Goal: Task Accomplishment & Management: Use online tool/utility

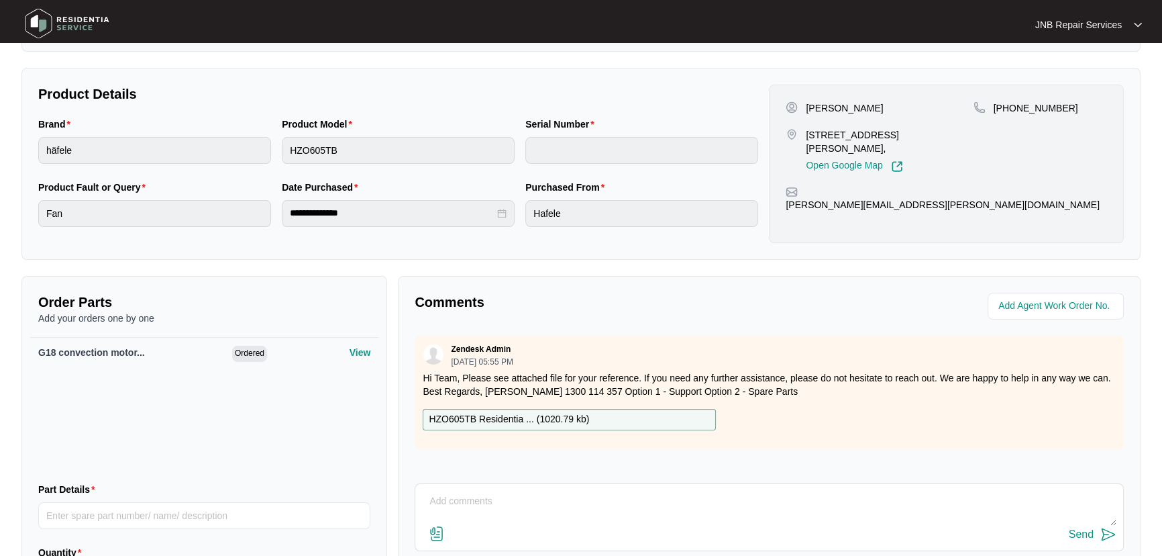
scroll to position [183, 0]
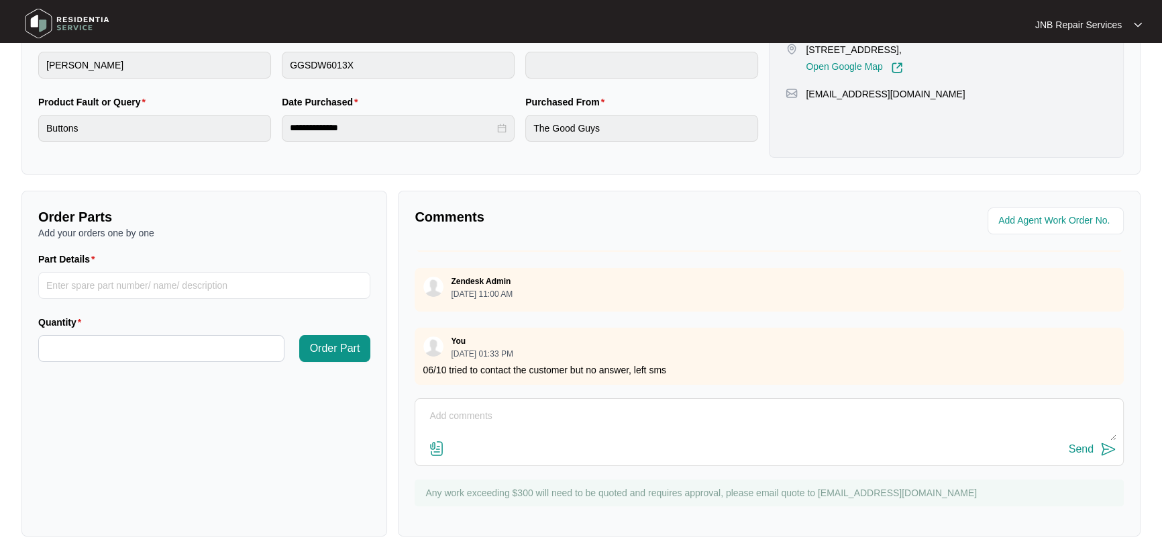
scroll to position [333, 0]
click at [716, 421] on textarea at bounding box center [769, 422] width 695 height 35
type textarea "06/10 the customer called back, service booked in [DATE]"
click at [1085, 442] on div "Send" at bounding box center [1081, 448] width 25 height 12
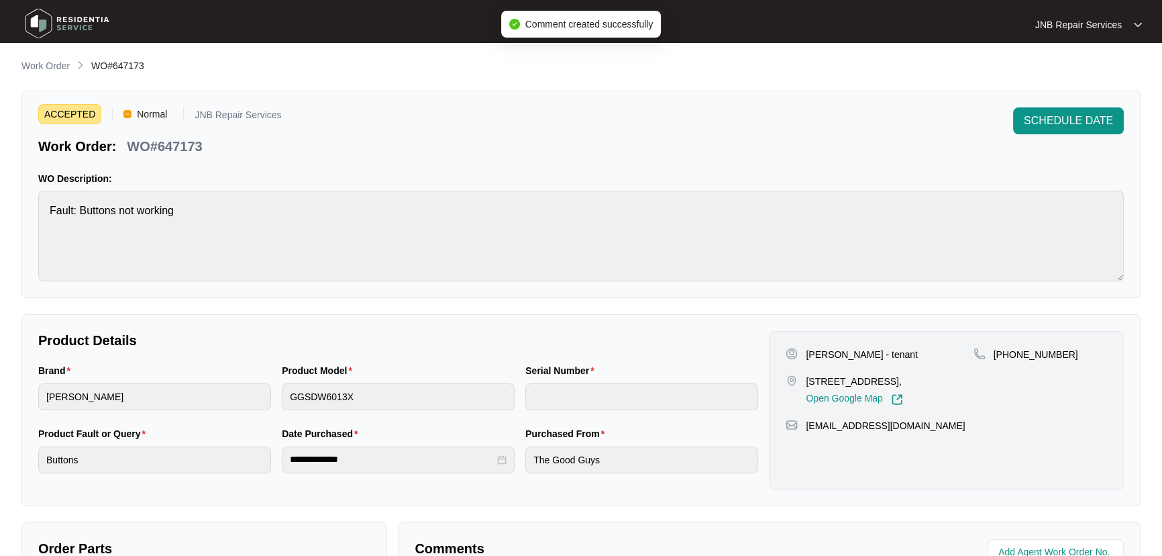
scroll to position [0, 0]
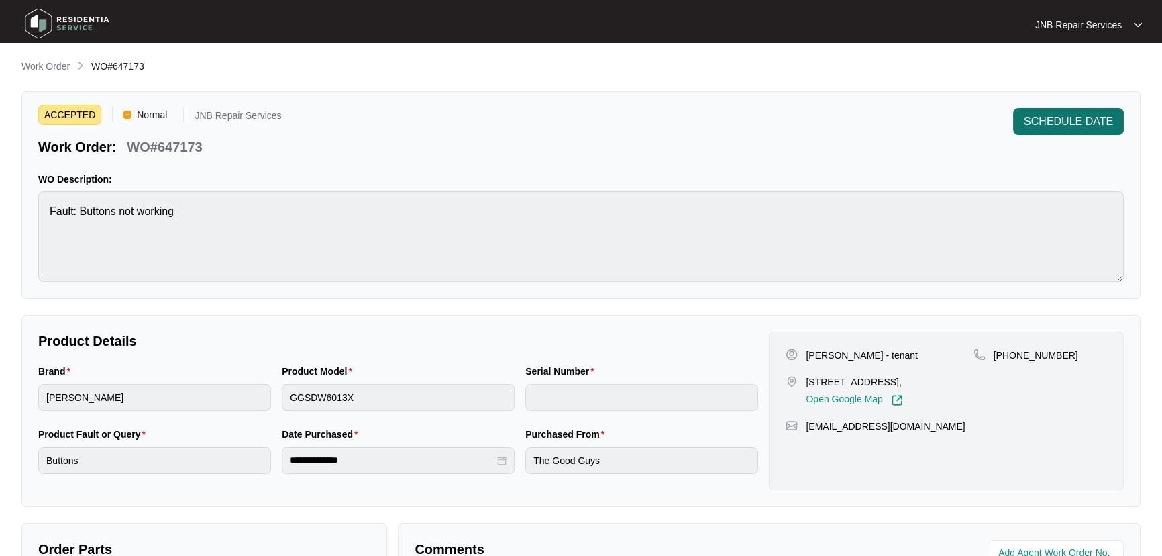
click at [1075, 117] on span "SCHEDULE DATE" at bounding box center [1068, 121] width 89 height 16
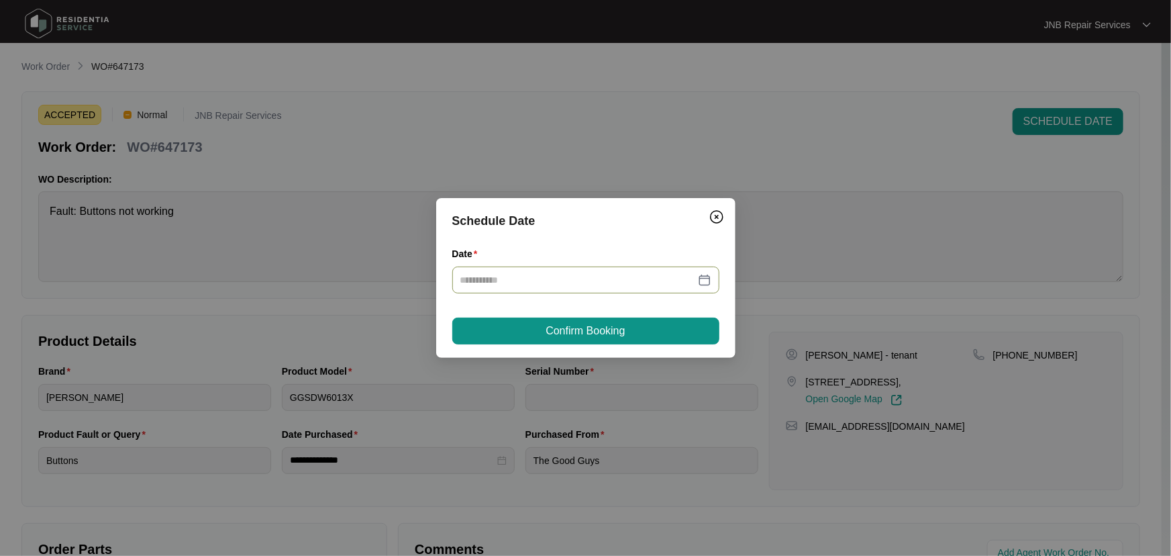
click at [709, 277] on div at bounding box center [585, 279] width 251 height 15
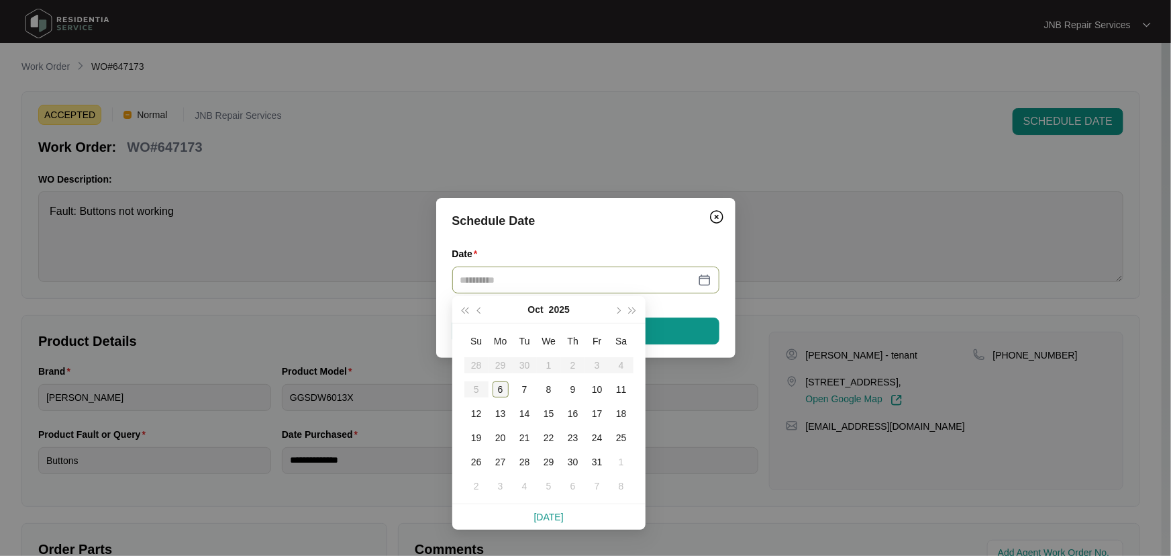
click at [495, 388] on div "6" at bounding box center [501, 389] width 16 height 16
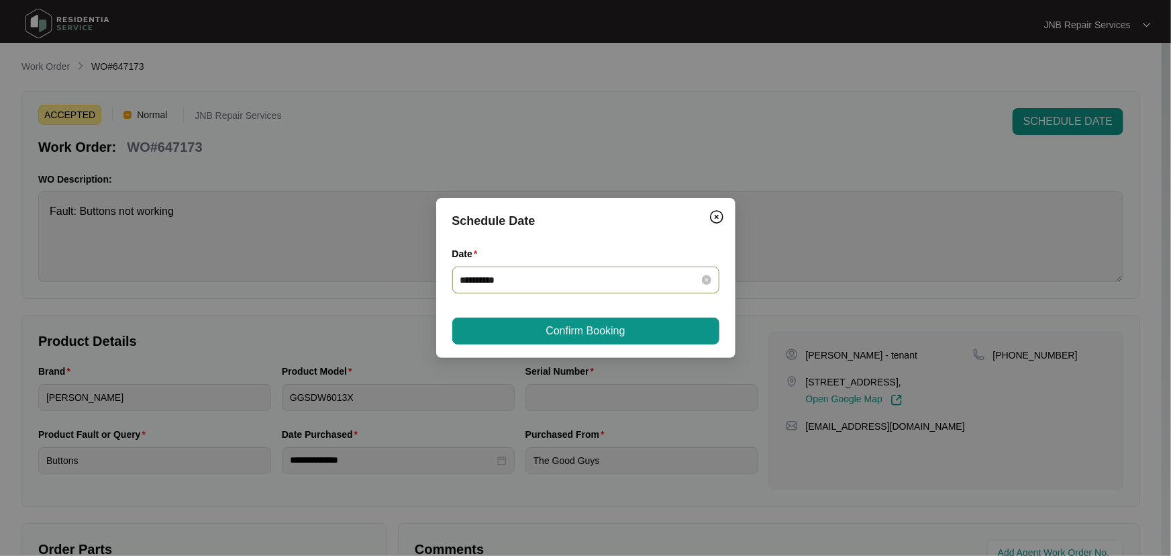
click at [711, 275] on div "**********" at bounding box center [585, 279] width 267 height 27
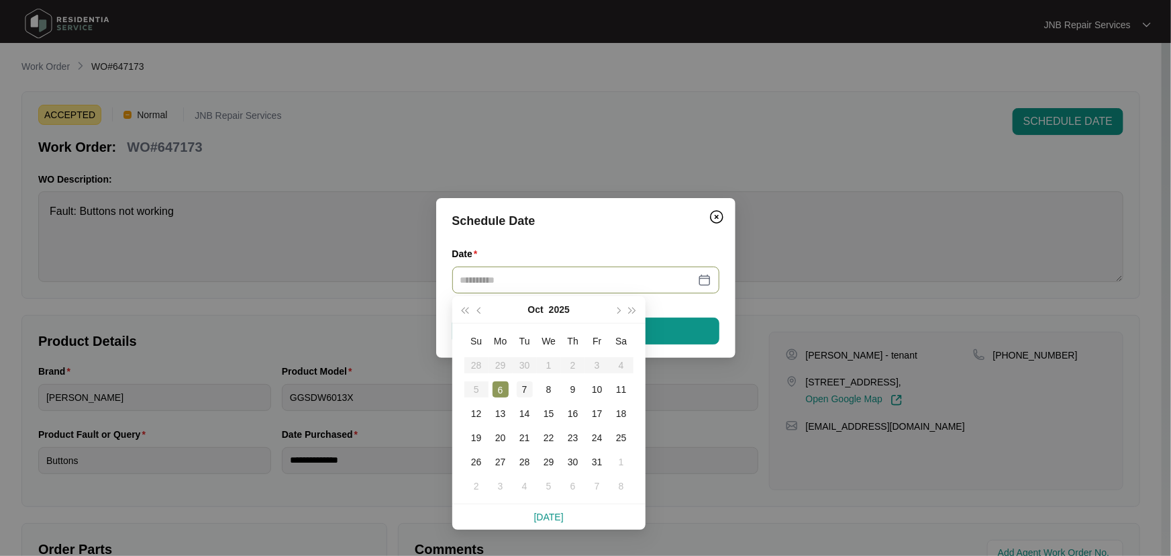
click at [519, 391] on div "7" at bounding box center [525, 389] width 16 height 16
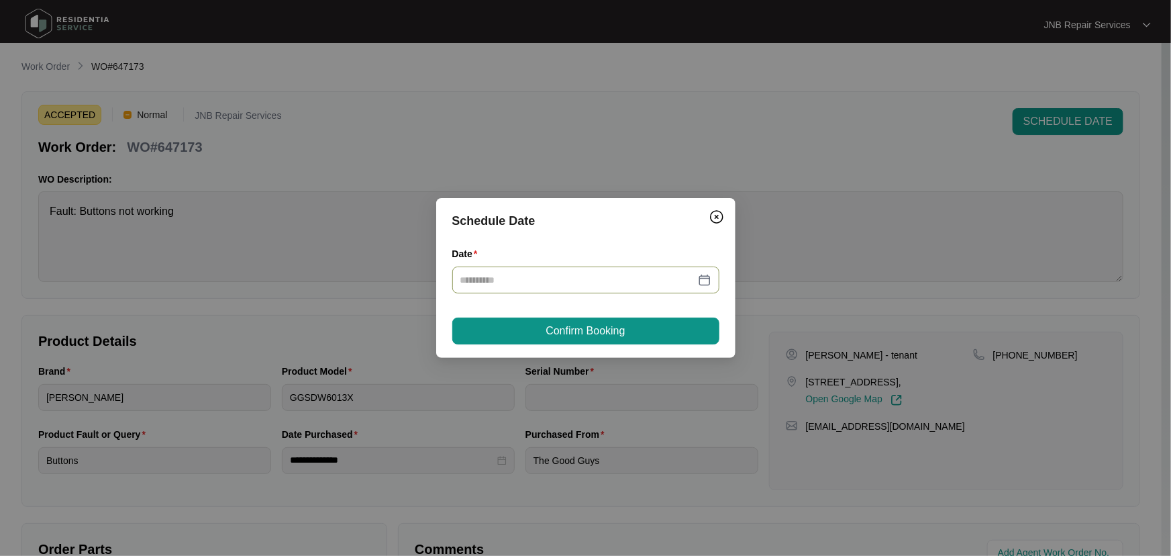
type input "**********"
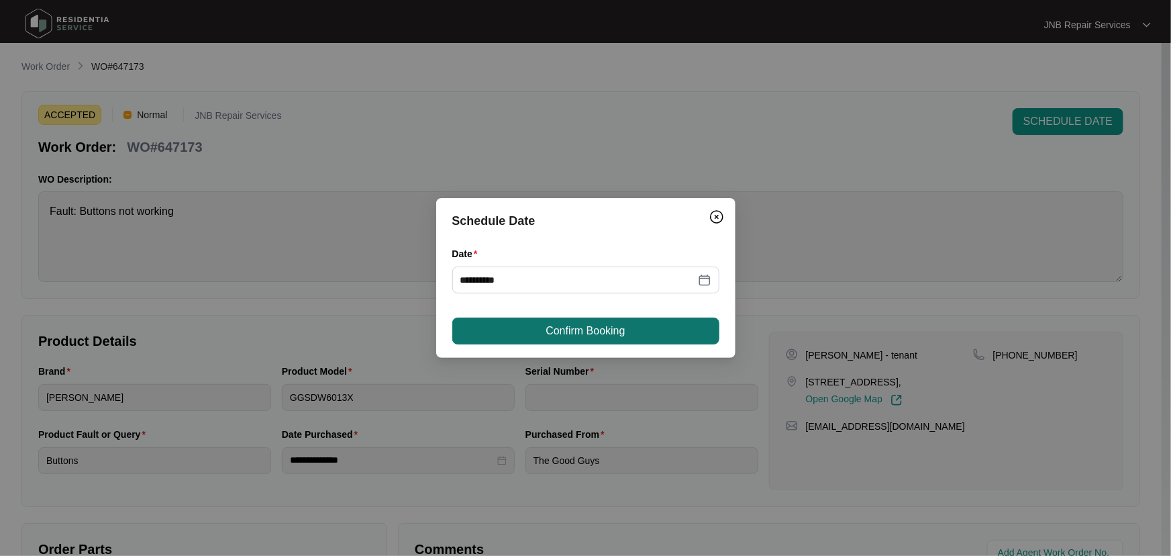
click at [604, 335] on span "Confirm Booking" at bounding box center [585, 331] width 79 height 16
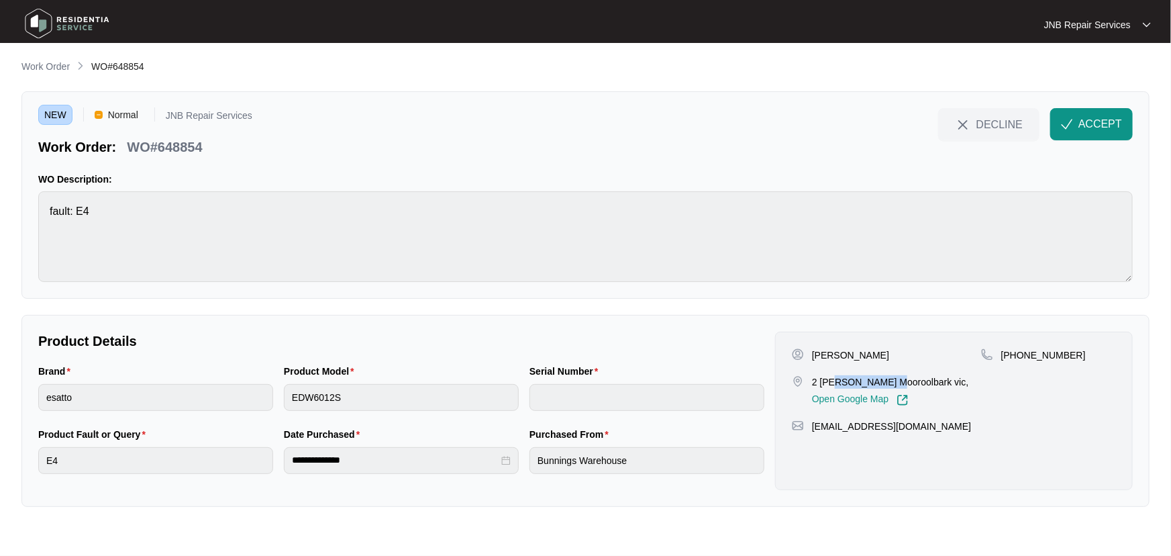
drag, startPoint x: 886, startPoint y: 361, endPoint x: 872, endPoint y: 348, distance: 18.5
click at [835, 360] on div "[PERSON_NAME] 2 [PERSON_NAME] Mooroolbark vic, Open Google Map" at bounding box center [886, 377] width 189 height 58
click at [872, 348] on div "Audie Rode" at bounding box center [886, 354] width 189 height 13
drag, startPoint x: 872, startPoint y: 353, endPoint x: 813, endPoint y: 354, distance: 59.1
click at [813, 354] on div "Audie Rode" at bounding box center [886, 354] width 189 height 13
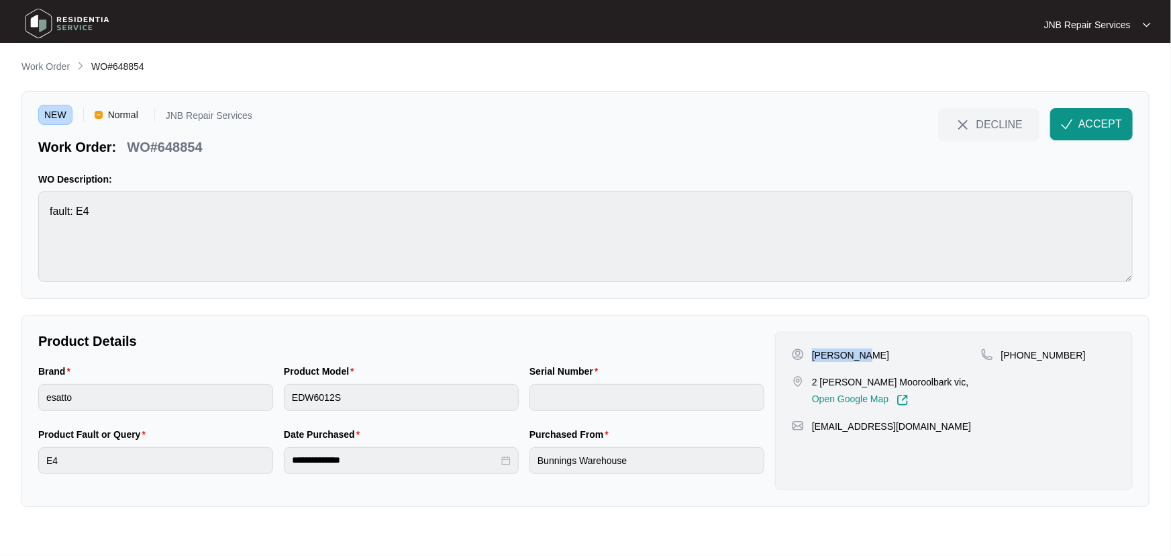
copy p "Audie Rode"
click at [910, 382] on p "2 Carolanne CRT Mooroolbark vic," at bounding box center [890, 381] width 156 height 13
click at [960, 381] on div "2 Carolanne CRT Mooroolbark vic, Open Google Map" at bounding box center [886, 390] width 189 height 31
drag, startPoint x: 960, startPoint y: 381, endPoint x: 813, endPoint y: 387, distance: 147.1
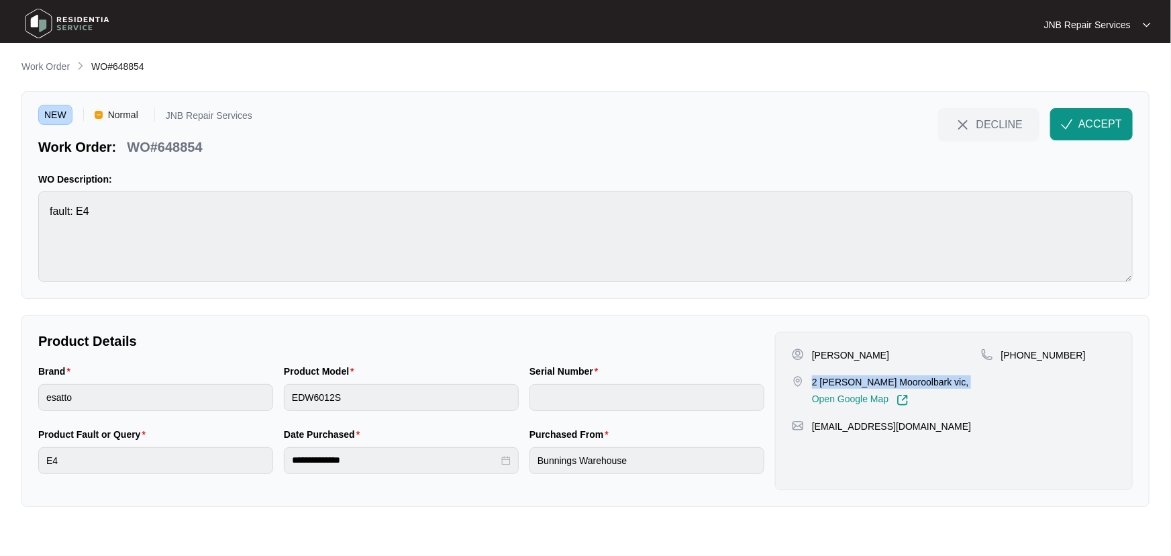
click at [813, 387] on div "2 Carolanne CRT Mooroolbark vic, Open Google Map" at bounding box center [886, 390] width 189 height 31
copy p "2 Carolanne CRT Mooroolbark vic,"
drag, startPoint x: 1072, startPoint y: 352, endPoint x: 1019, endPoint y: 356, distance: 53.8
click at [1019, 356] on div "+61407687210" at bounding box center [1048, 354] width 135 height 13
copy p "407687210"
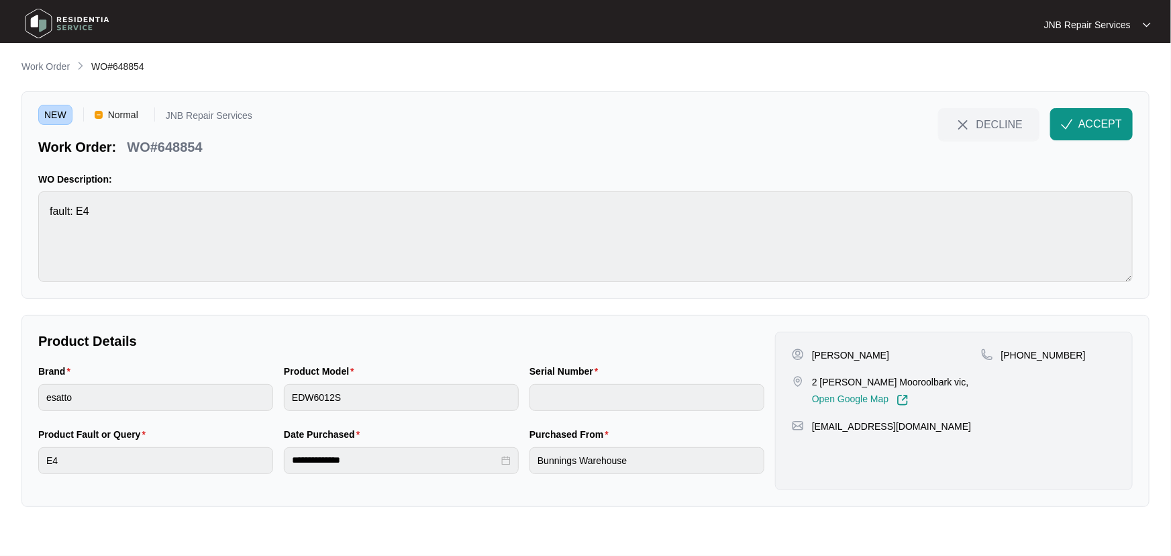
click at [681, 329] on div "**********" at bounding box center [585, 411] width 1128 height 192
drag, startPoint x: 860, startPoint y: 351, endPoint x: 813, endPoint y: 357, distance: 47.4
click at [813, 357] on div "Audie Rode" at bounding box center [886, 354] width 189 height 13
copy p "Audie Rode"
click at [266, 400] on div "Brand esatto Product Model EDW6012S Serial Number" at bounding box center [401, 395] width 737 height 63
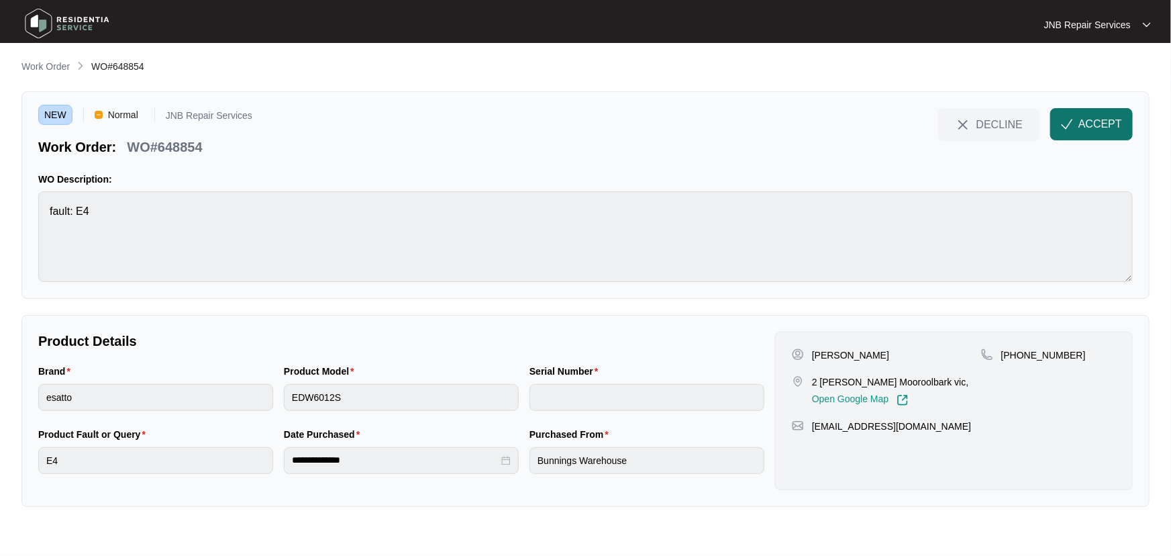
click at [1086, 117] on span "ACCEPT" at bounding box center [1100, 124] width 44 height 16
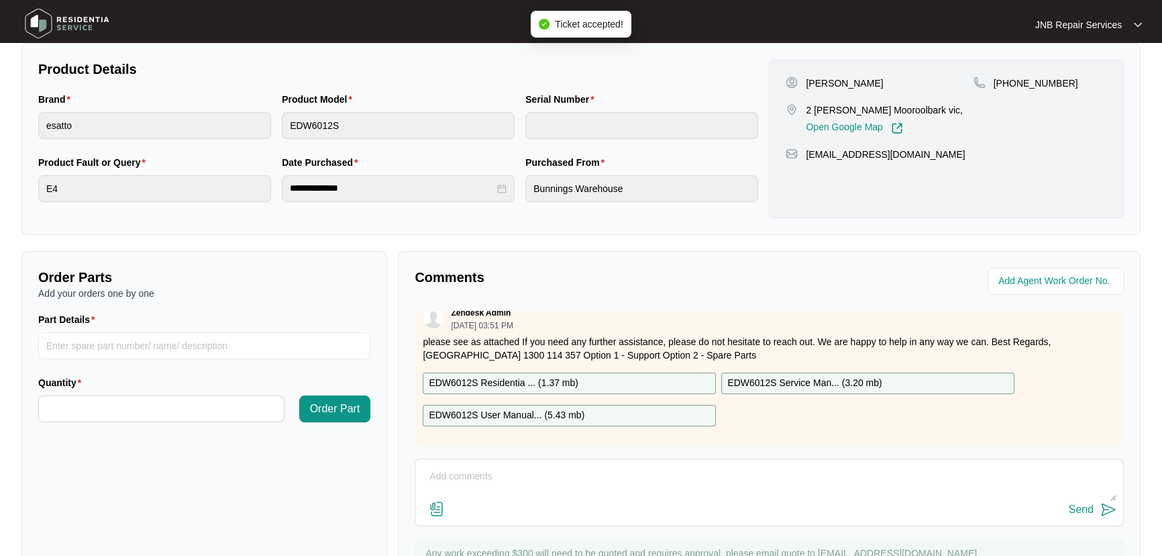
scroll to position [20, 0]
click at [509, 376] on p "EDW6012S Residentia ... ( 1.37 mb )" at bounding box center [504, 383] width 150 height 15
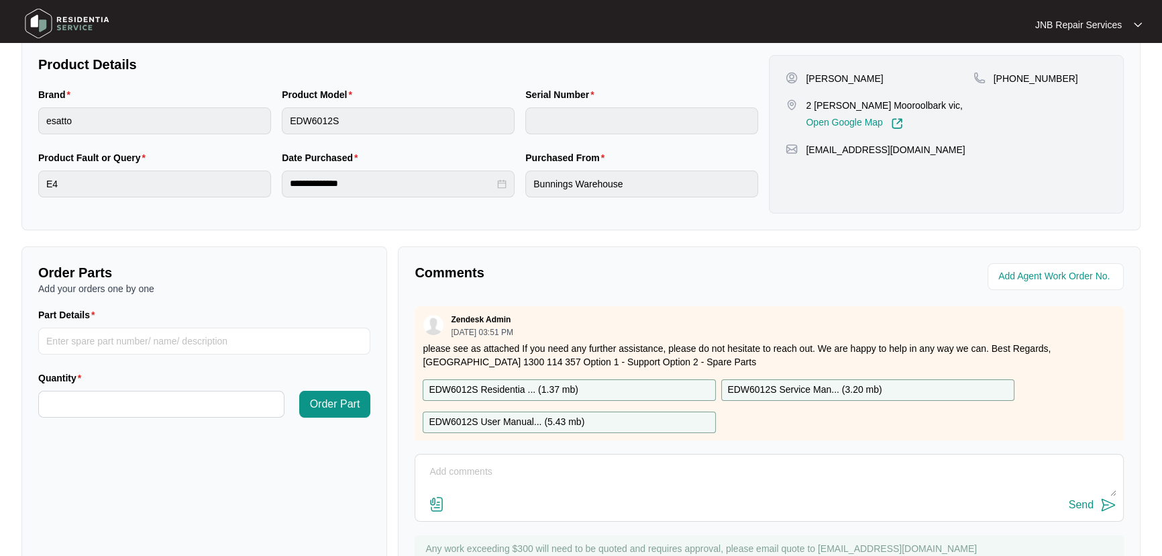
scroll to position [333, 0]
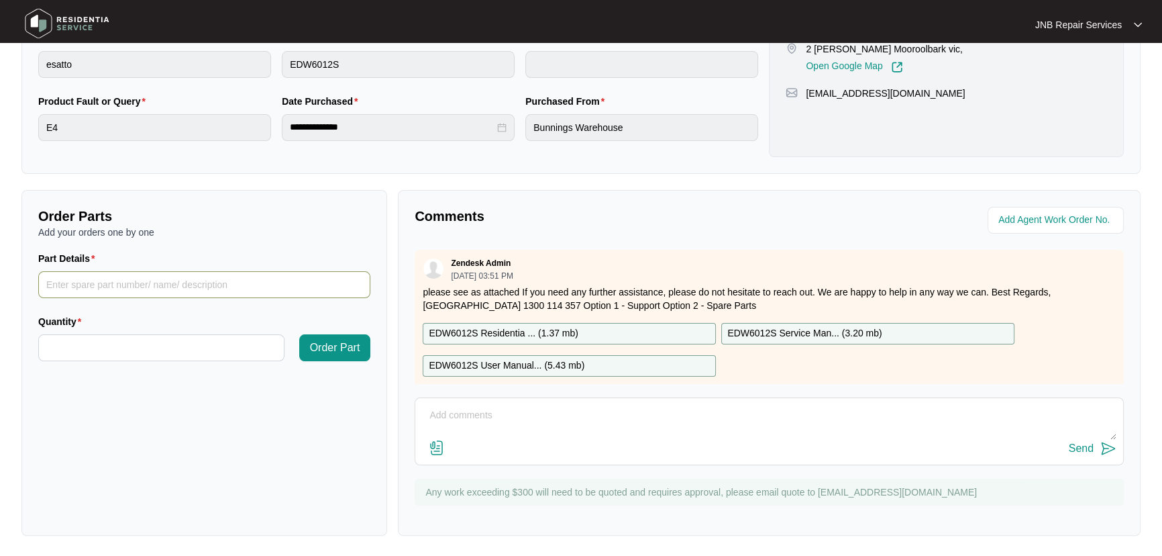
click at [188, 289] on input "Part Details" at bounding box center [204, 284] width 332 height 27
paste input "SP12337"
type input "SP12337"
click at [177, 343] on input "Quantity" at bounding box center [161, 348] width 245 height 26
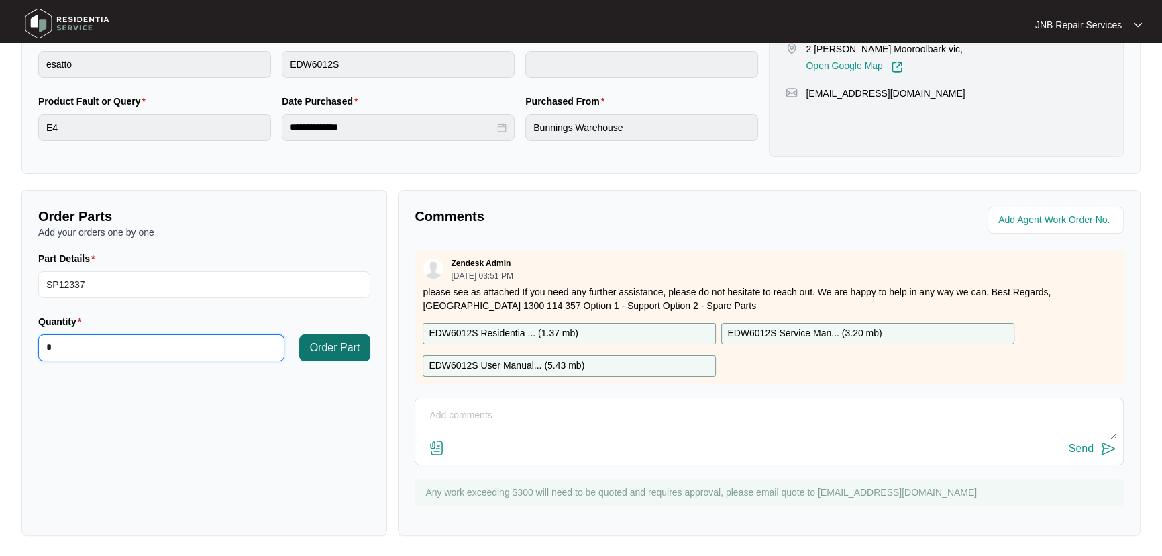
type input "*"
click at [311, 344] on span "Order Part" at bounding box center [335, 348] width 50 height 16
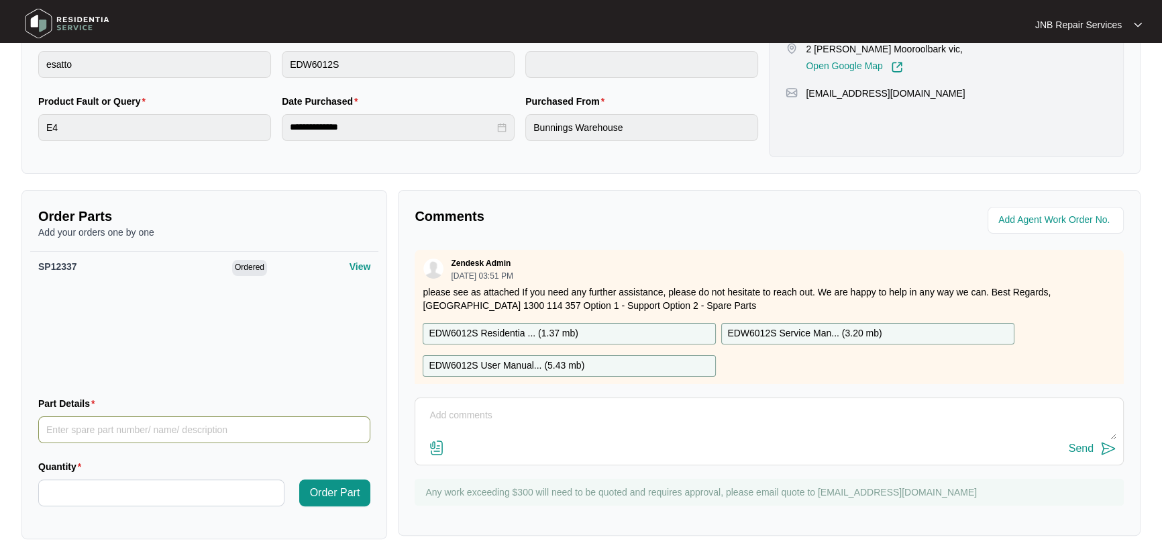
click at [219, 422] on input "Part Details" at bounding box center [204, 429] width 332 height 27
paste input "SP11843"
type input "SP11843"
click at [207, 484] on input "Quantity" at bounding box center [161, 493] width 245 height 26
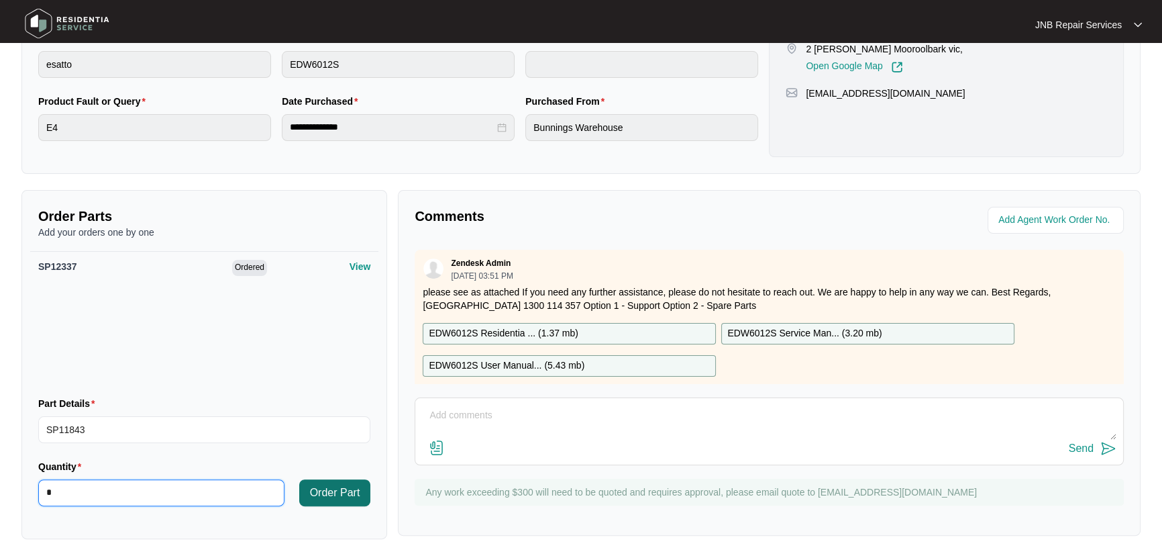
type input "*"
click at [367, 486] on button "Order Part" at bounding box center [335, 492] width 72 height 27
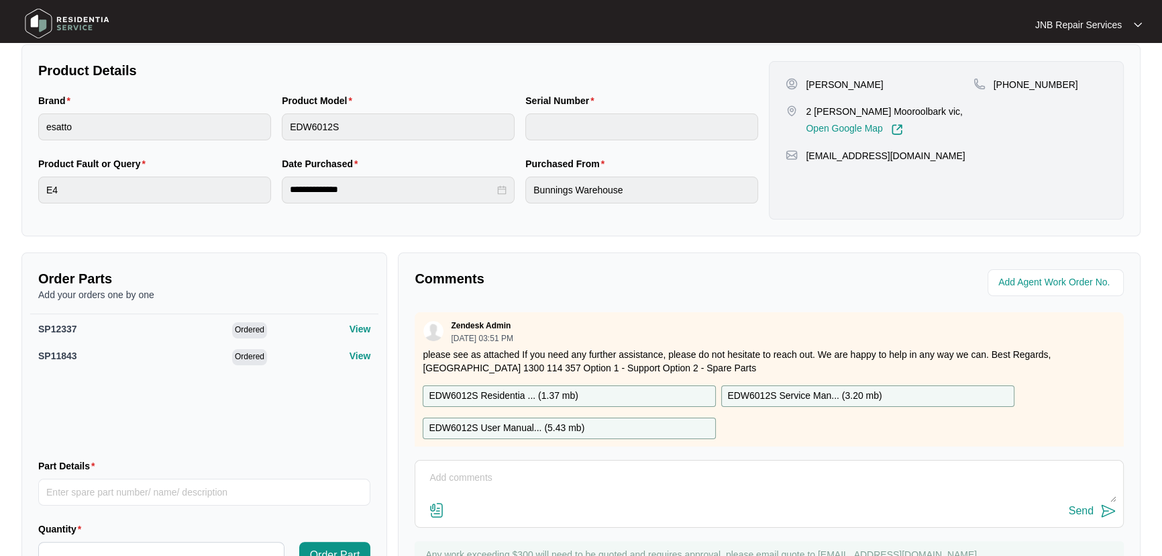
scroll to position [211, 0]
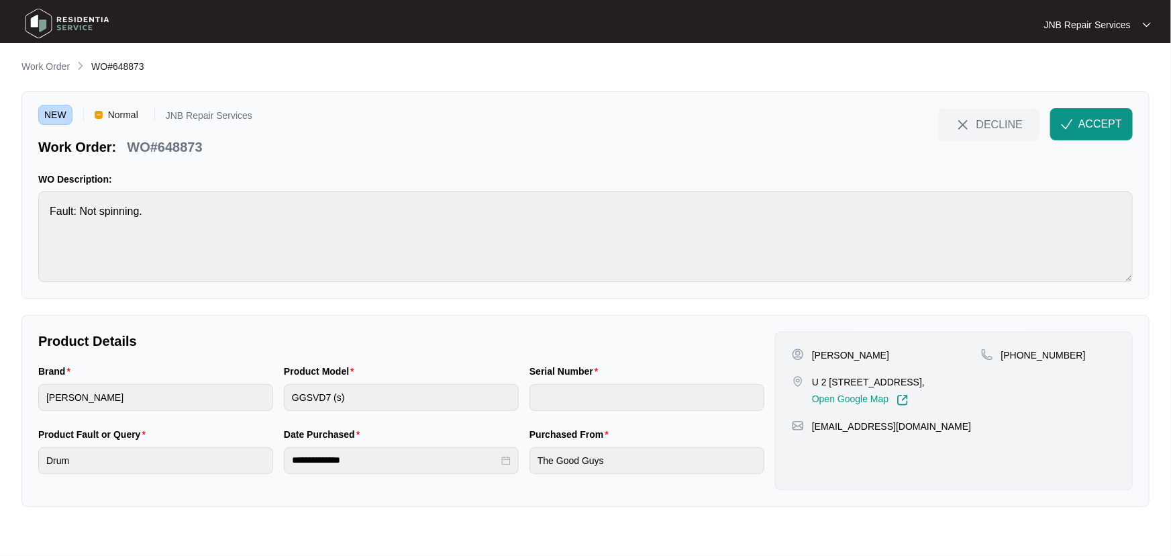
drag, startPoint x: 893, startPoint y: 355, endPoint x: 813, endPoint y: 356, distance: 80.5
click at [813, 356] on div "Meagan Helding" at bounding box center [886, 354] width 189 height 13
copy p "Meagan Helding"
drag, startPoint x: 854, startPoint y: 393, endPoint x: 815, endPoint y: 383, distance: 39.7
click at [815, 383] on p "U 2 427 scoresby rd Ferntree gully Vic 3156," at bounding box center [868, 381] width 113 height 13
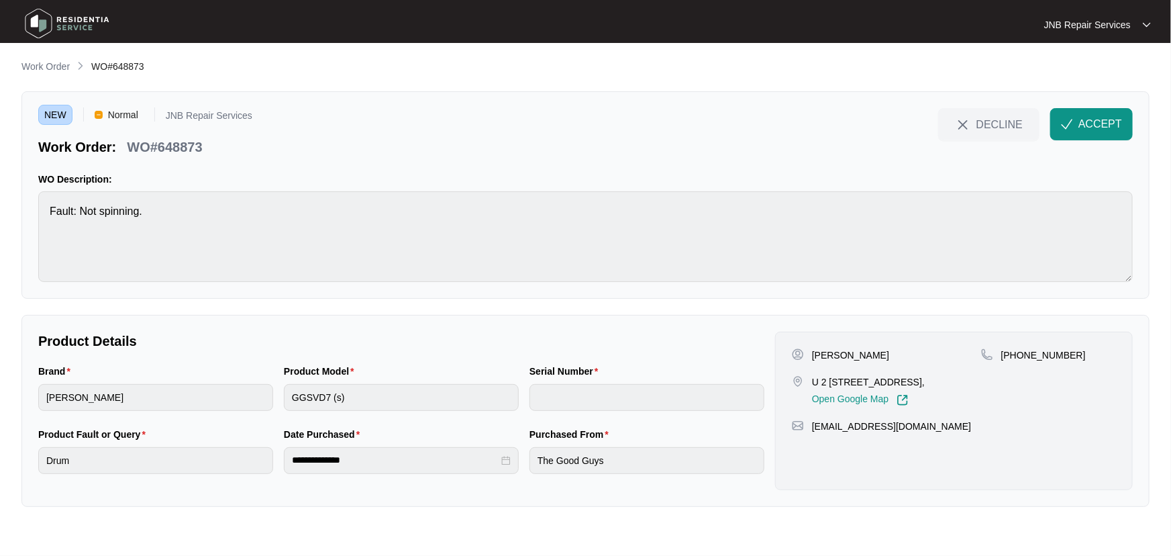
copy p "2 427 scoresby rd Ferntree gully Vic 3156,"
click at [1058, 356] on p "+61426464823" at bounding box center [1043, 354] width 85 height 13
copy p "61426464823"
drag, startPoint x: 463, startPoint y: 283, endPoint x: 815, endPoint y: 398, distance: 369.9
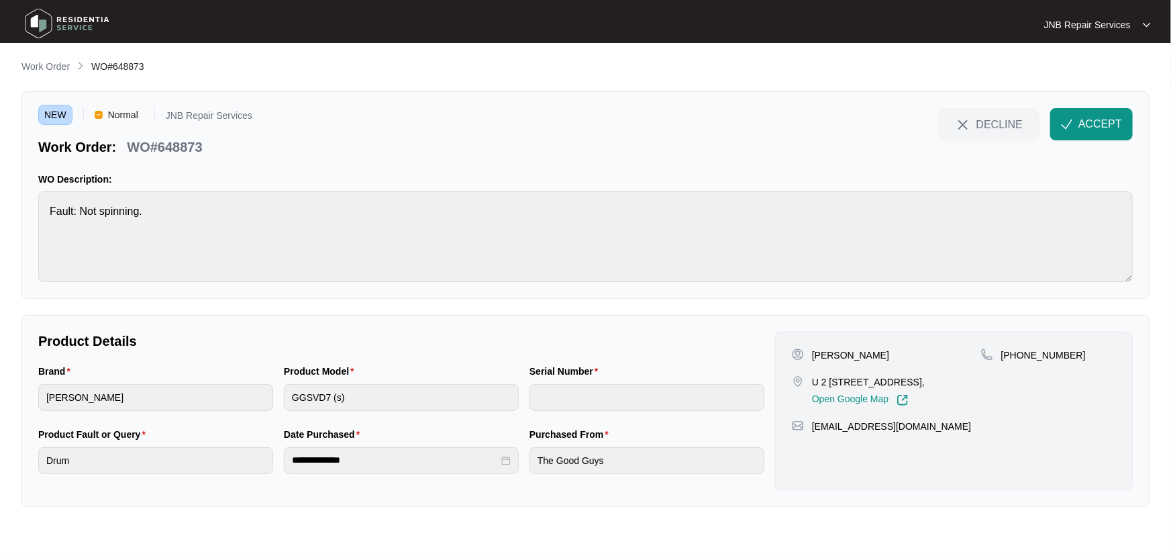
click at [464, 284] on div "NEW Normal JNB Repair Services Work Order: WO#648873 DECLINE ACCEPT WO Descript…" at bounding box center [585, 194] width 1128 height 207
click at [279, 401] on div "Product Model GGSVD7 (s)" at bounding box center [401, 395] width 246 height 63
click at [1082, 121] on span "ACCEPT" at bounding box center [1100, 124] width 44 height 16
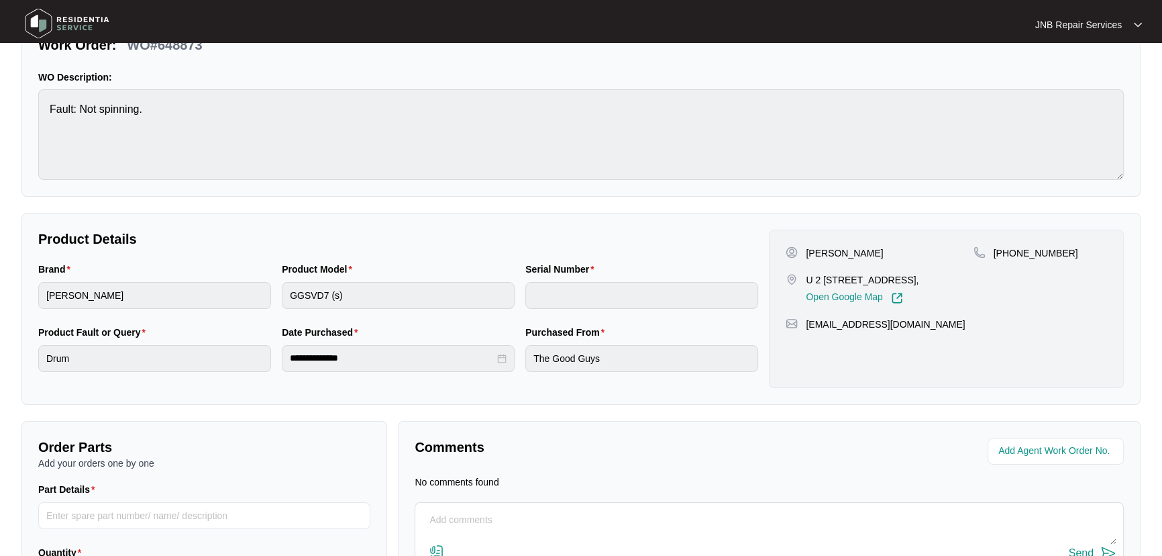
scroll to position [207, 0]
